Goal: Task Accomplishment & Management: Use online tool/utility

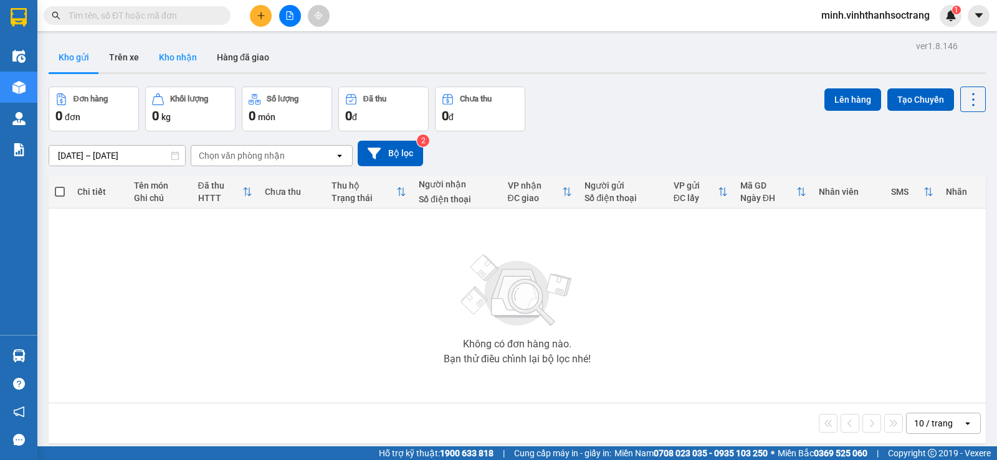
click at [176, 60] on button "Kho nhận" at bounding box center [178, 57] width 58 height 30
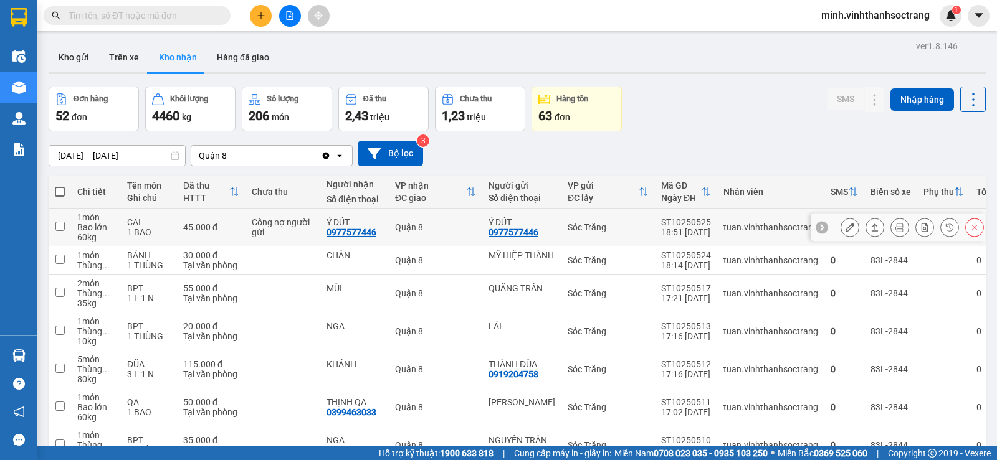
click at [895, 230] on icon at bounding box center [899, 227] width 9 height 9
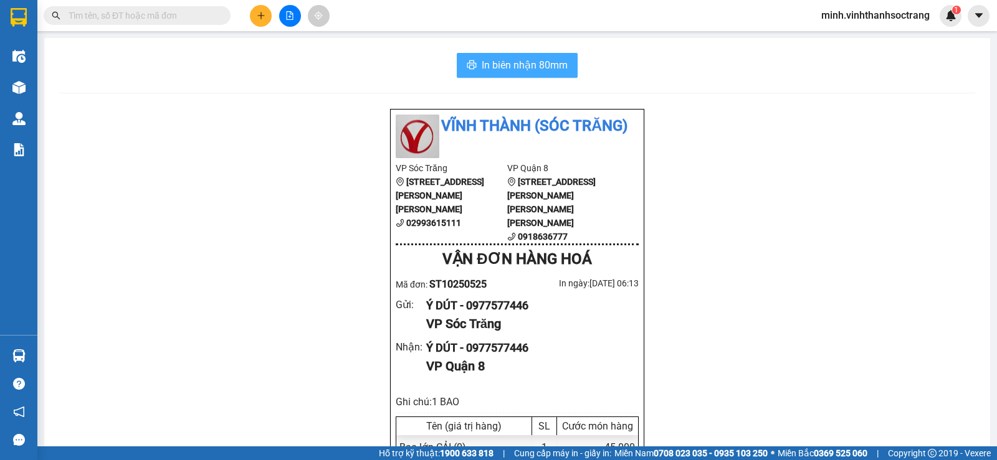
click at [482, 61] on span "In biên nhận 80mm" at bounding box center [525, 65] width 86 height 16
click at [517, 65] on span "In biên nhận 80mm" at bounding box center [525, 65] width 86 height 16
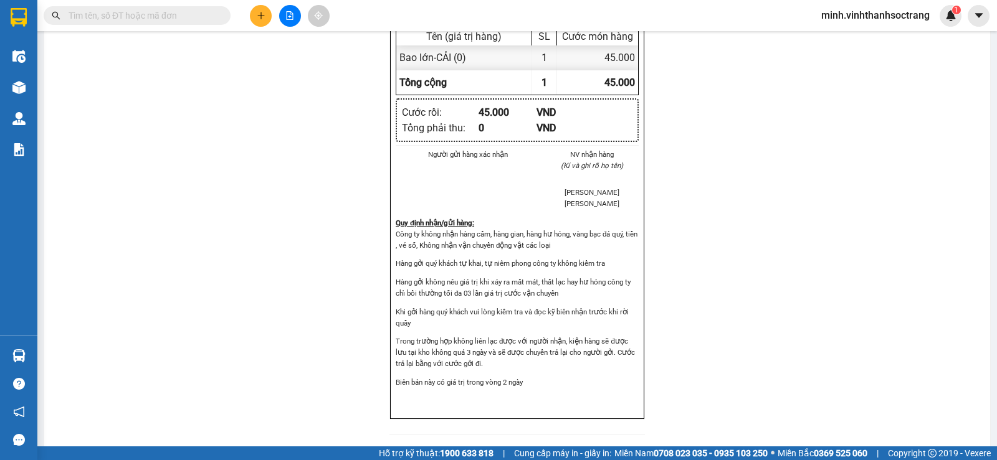
scroll to position [25, 1]
